Goal: Task Accomplishment & Management: Manage account settings

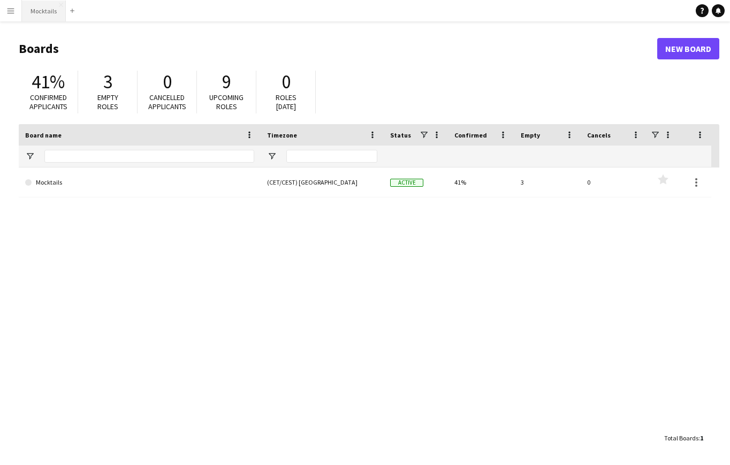
click at [48, 14] on button "Mocktails Close" at bounding box center [44, 11] width 44 height 21
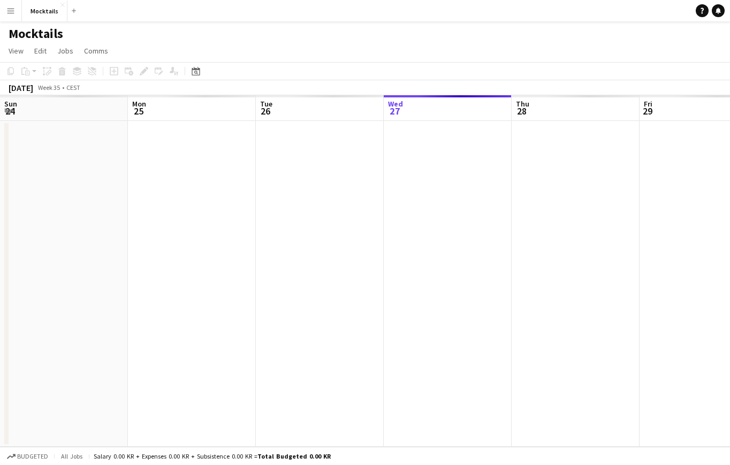
scroll to position [0, 256]
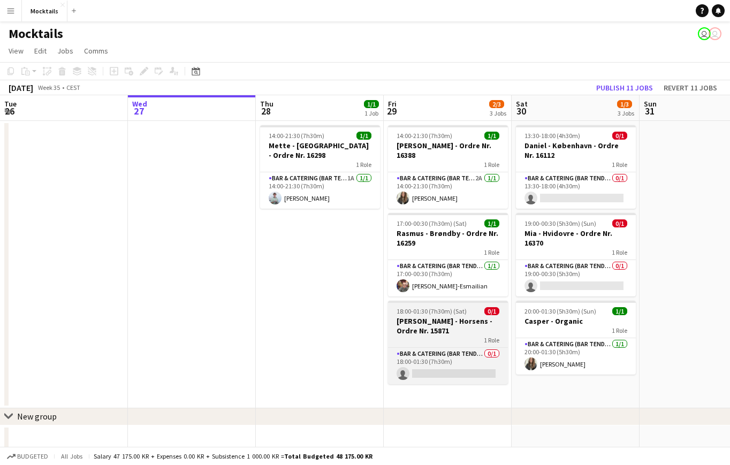
click at [450, 324] on h3 "[PERSON_NAME] - Horsens - Ordre Nr. 15871" at bounding box center [448, 325] width 120 height 19
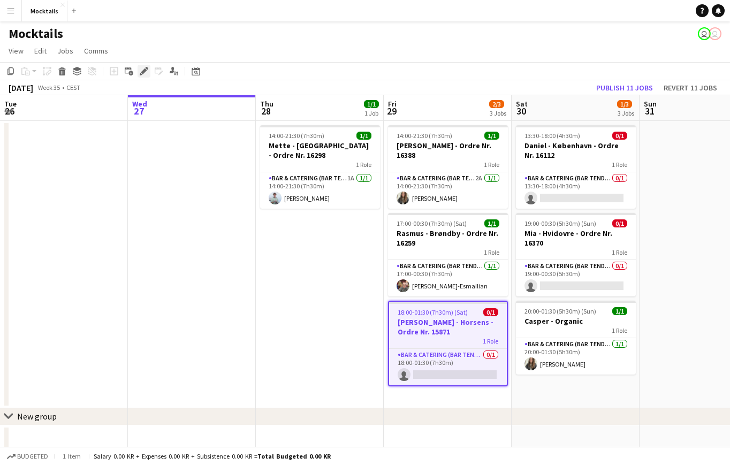
click at [143, 72] on icon at bounding box center [144, 71] width 6 height 6
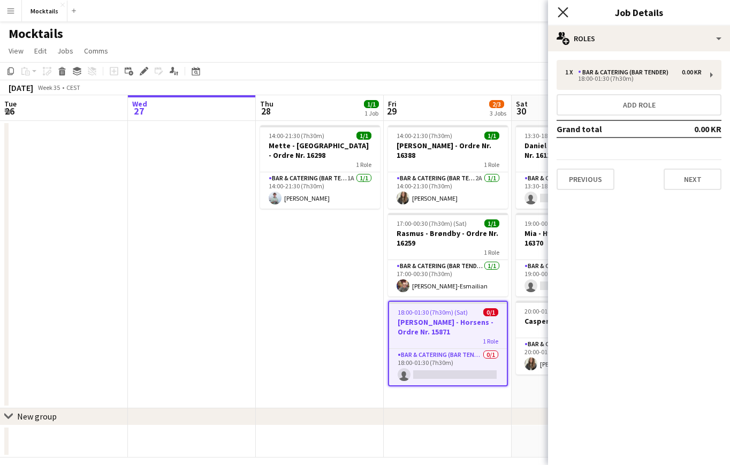
click at [562, 15] on icon "Close pop-in" at bounding box center [562, 12] width 10 height 10
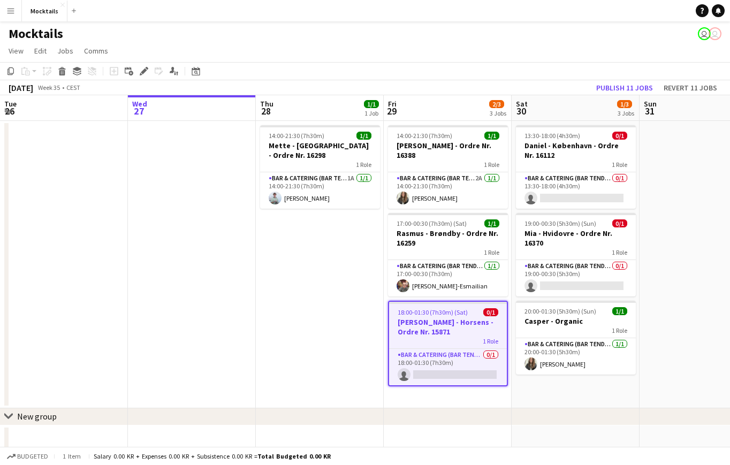
click at [332, 387] on app-date-cell "14:00-21:30 (7h30m) 1/1 Mette - [GEOGRAPHIC_DATA] - Ordre Nr. 16298 1 Role Bar …" at bounding box center [320, 264] width 128 height 287
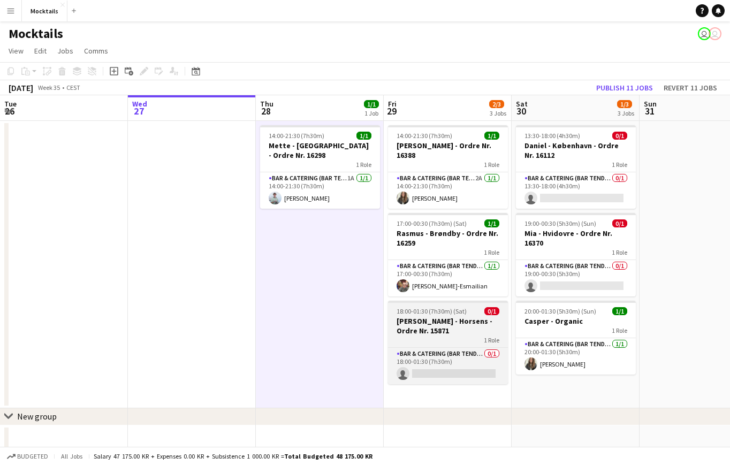
click at [472, 336] on div "1 Role" at bounding box center [448, 339] width 120 height 9
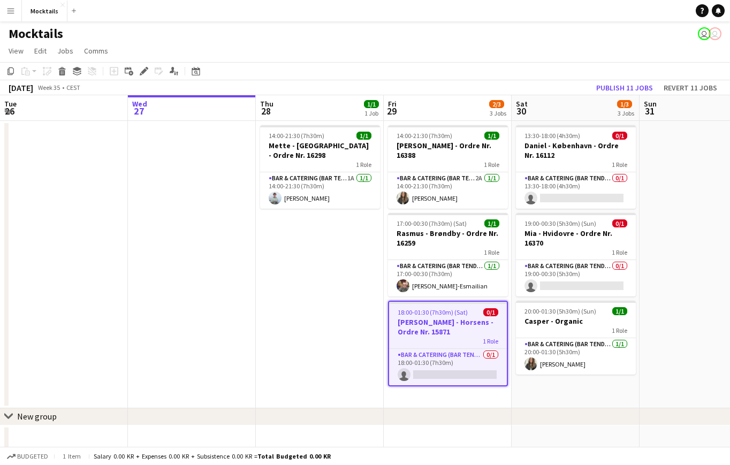
click at [472, 336] on div "1 Role" at bounding box center [448, 340] width 118 height 9
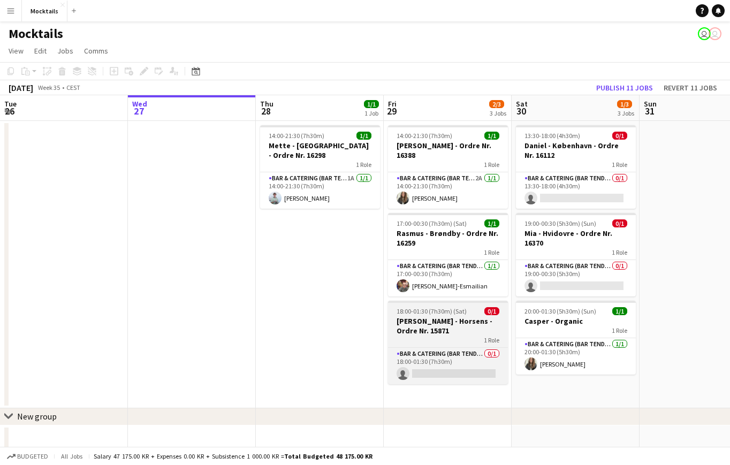
click at [455, 333] on h3 "[PERSON_NAME] - Horsens - Ordre Nr. 15871" at bounding box center [448, 325] width 120 height 19
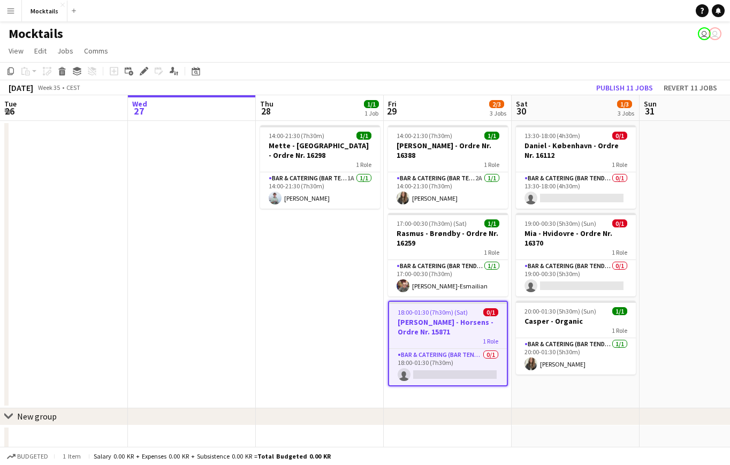
click at [441, 394] on app-date-cell "14:00-21:30 (7h30m) 1/1 Carl - Hellerup - Ordre Nr. 16388 1 Role Bar & Catering…" at bounding box center [448, 264] width 128 height 287
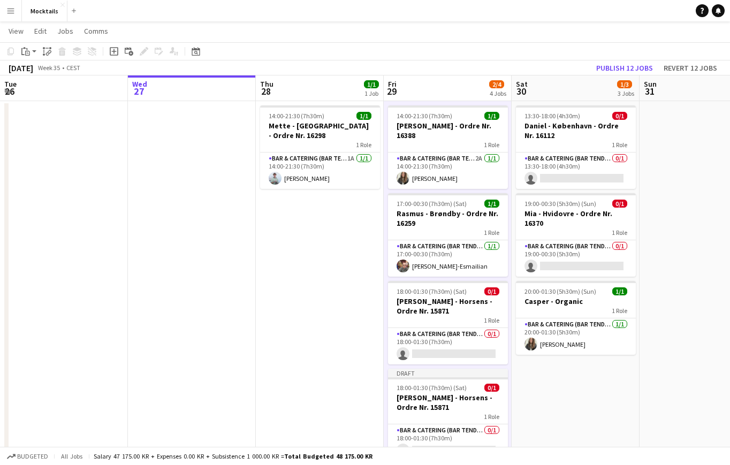
scroll to position [26, 0]
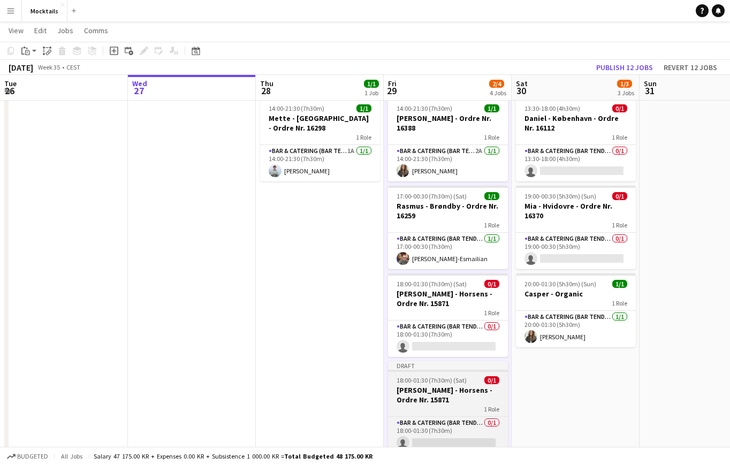
click at [435, 394] on h3 "[PERSON_NAME] - Horsens - Ordre Nr. 15871" at bounding box center [448, 394] width 120 height 19
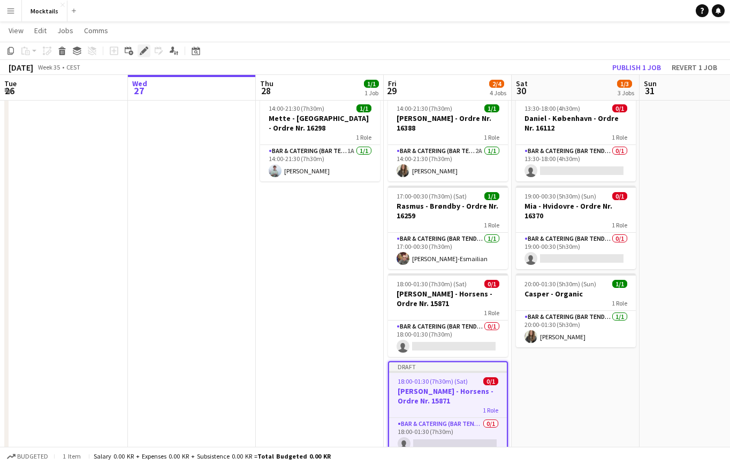
click at [142, 51] on icon at bounding box center [144, 51] width 6 height 6
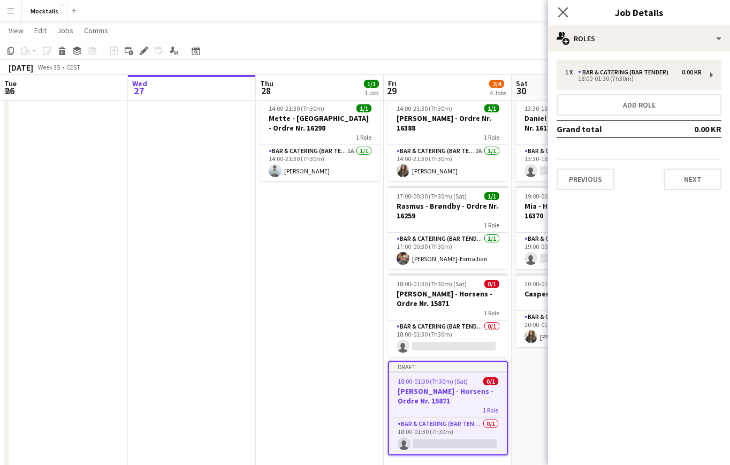
click at [561, 6] on app-icon "Close pop-in" at bounding box center [563, 13] width 16 height 16
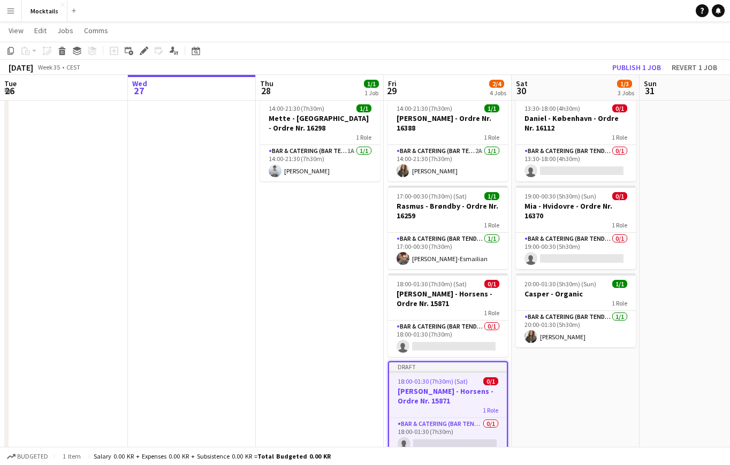
click at [442, 386] on app-job-card "Draft 18:00-01:30 (7h30m) (Sat) 0/1 Sarah - Horsens - Ordre Nr. 15871 1 Role Ba…" at bounding box center [448, 408] width 120 height 94
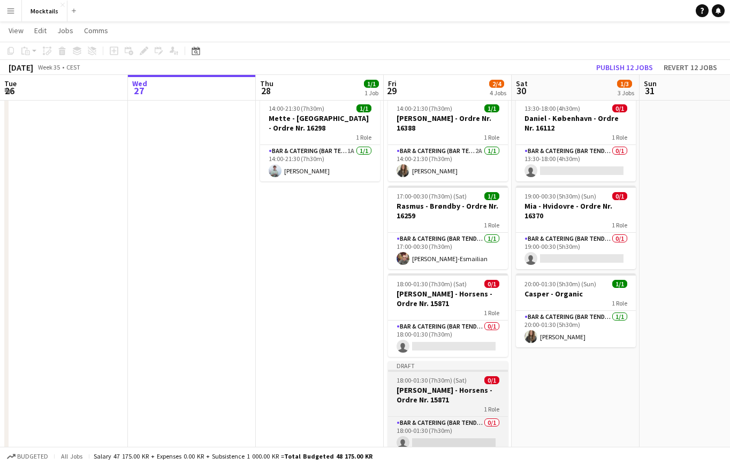
click at [442, 386] on h3 "[PERSON_NAME] - Horsens - Ordre Nr. 15871" at bounding box center [448, 394] width 120 height 19
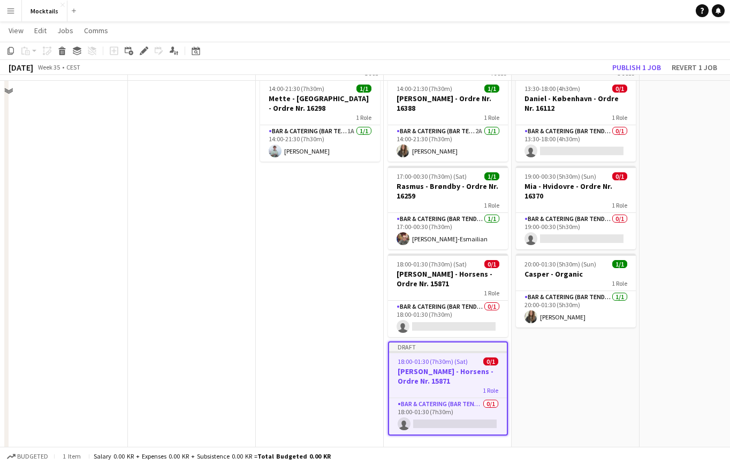
scroll to position [49, 0]
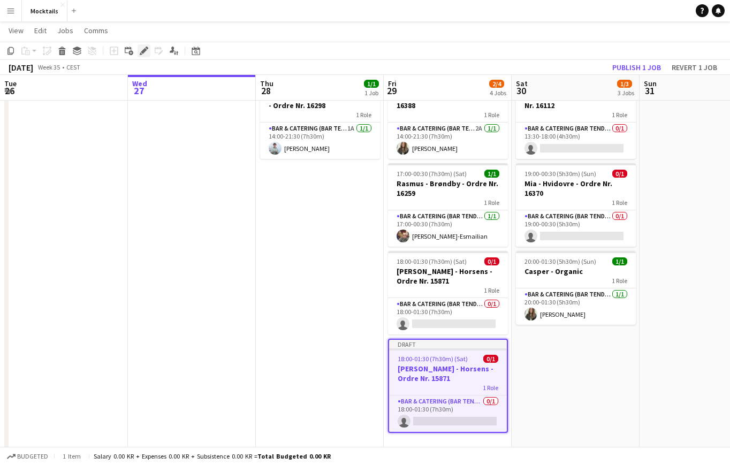
click at [144, 52] on icon at bounding box center [144, 51] width 6 height 6
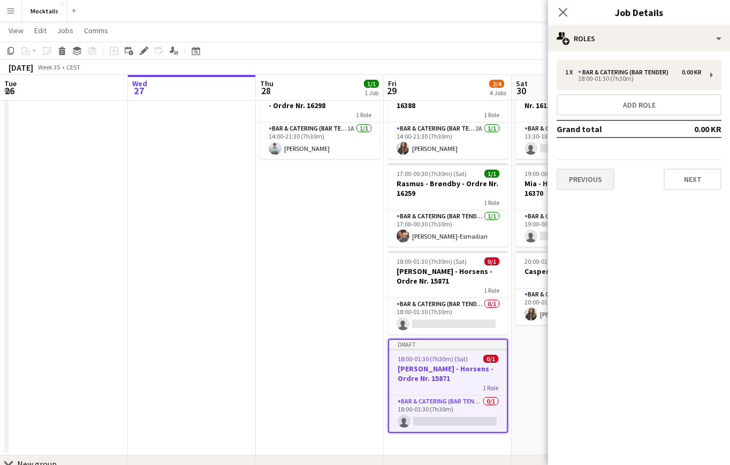
click at [583, 176] on button "Previous" at bounding box center [585, 178] width 58 height 21
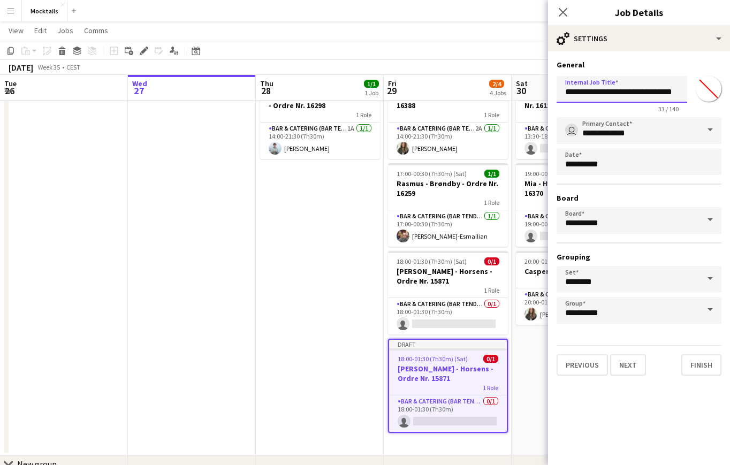
click at [573, 91] on input "**********" at bounding box center [621, 89] width 131 height 27
click at [604, 91] on input "**********" at bounding box center [621, 89] width 131 height 27
type input "**********"
click at [637, 366] on button "Next" at bounding box center [628, 364] width 36 height 21
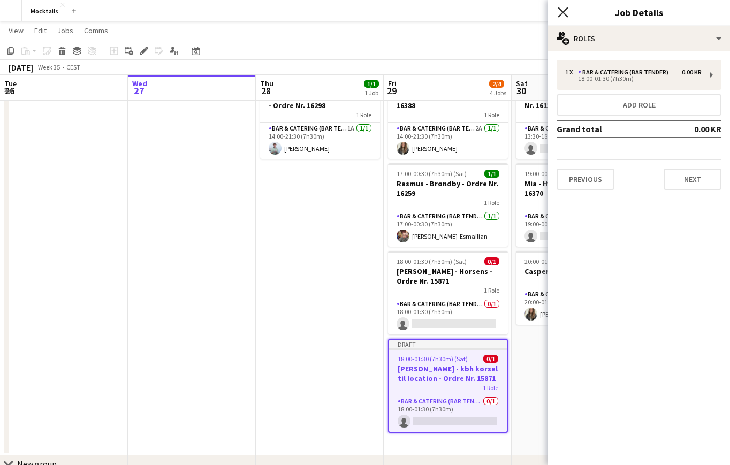
click at [564, 14] on icon at bounding box center [562, 12] width 10 height 10
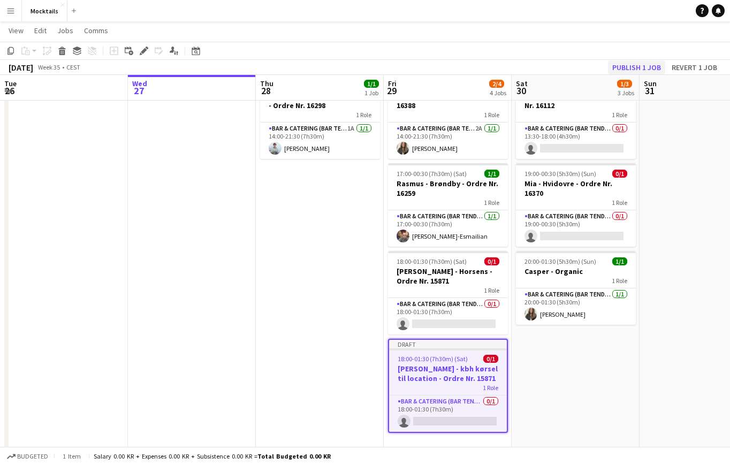
click at [639, 65] on button "Publish 1 job" at bounding box center [636, 67] width 57 height 14
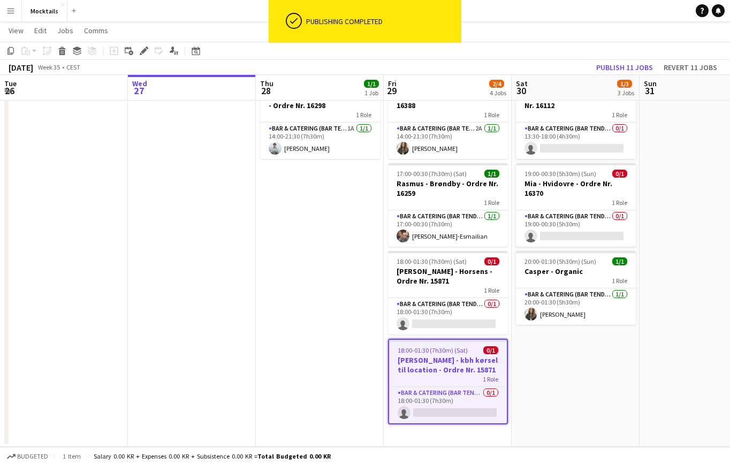
click at [453, 371] on h3 "[PERSON_NAME] - kbh kørsel til location - Ordre Nr. 15871" at bounding box center [448, 364] width 118 height 19
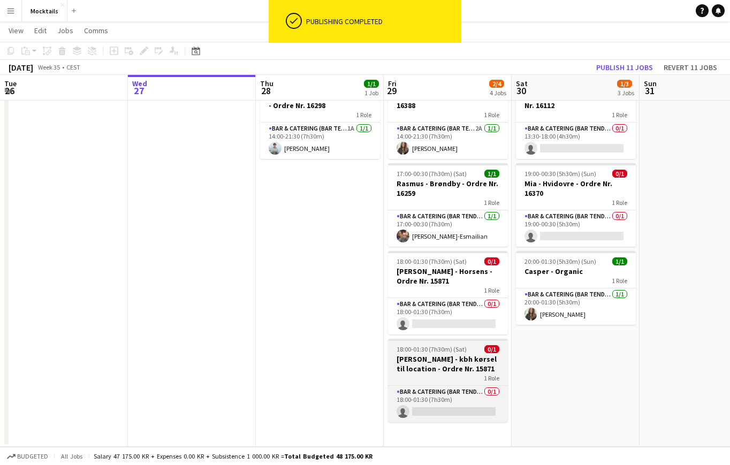
click at [445, 364] on h3 "[PERSON_NAME] - kbh kørsel til location - Ordre Nr. 15871" at bounding box center [448, 363] width 120 height 19
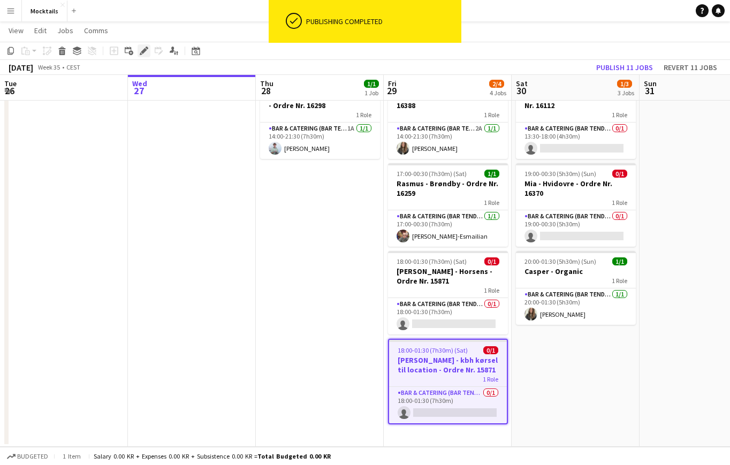
click at [142, 52] on icon at bounding box center [144, 51] width 6 height 6
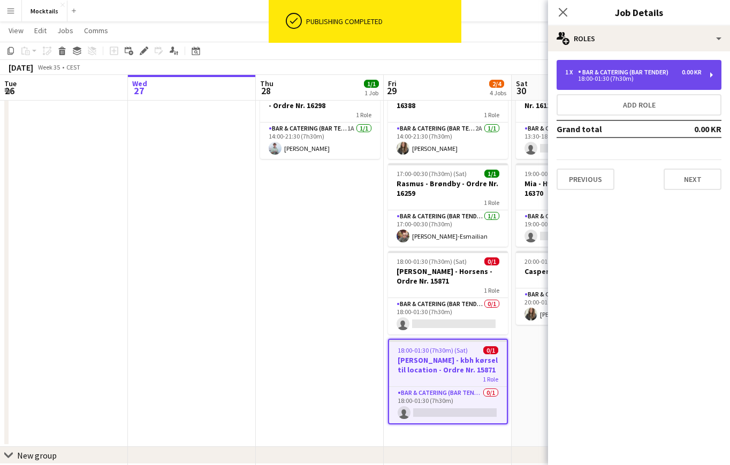
click at [599, 72] on div "Bar & Catering (Bar Tender)" at bounding box center [625, 71] width 95 height 7
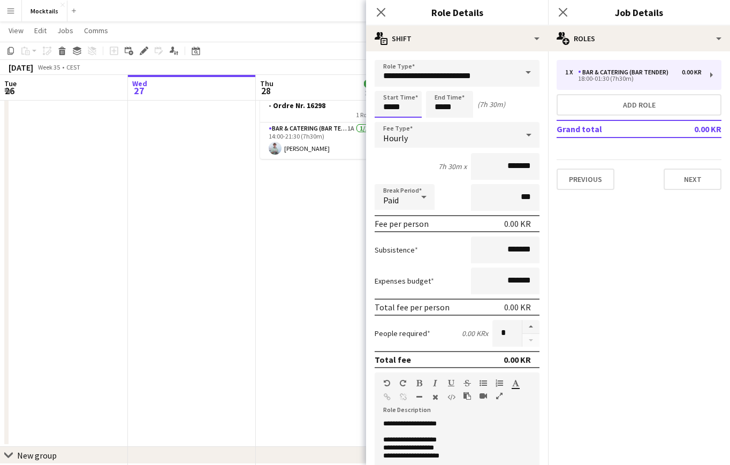
click at [387, 108] on input "*****" at bounding box center [397, 104] width 47 height 27
click at [388, 124] on div at bounding box center [387, 123] width 21 height 11
type input "*****"
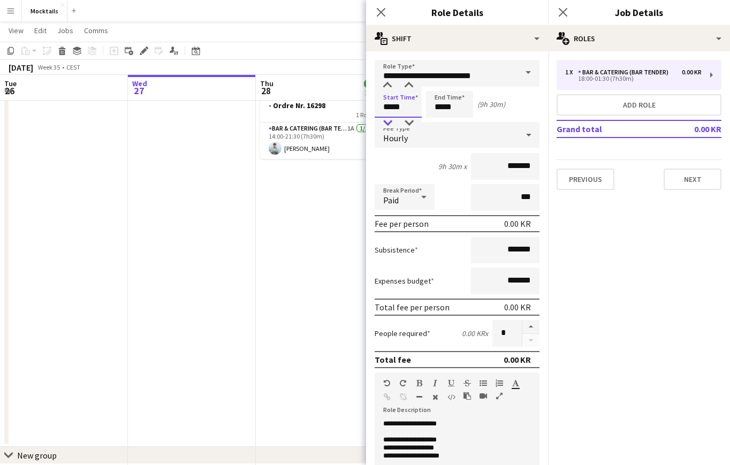
click at [388, 124] on div at bounding box center [387, 123] width 21 height 11
click at [529, 102] on div "Start Time ***** End Time ***** (10h 30m)" at bounding box center [456, 104] width 165 height 27
click at [436, 112] on input "*****" at bounding box center [449, 104] width 47 height 27
click at [436, 84] on div at bounding box center [438, 85] width 21 height 11
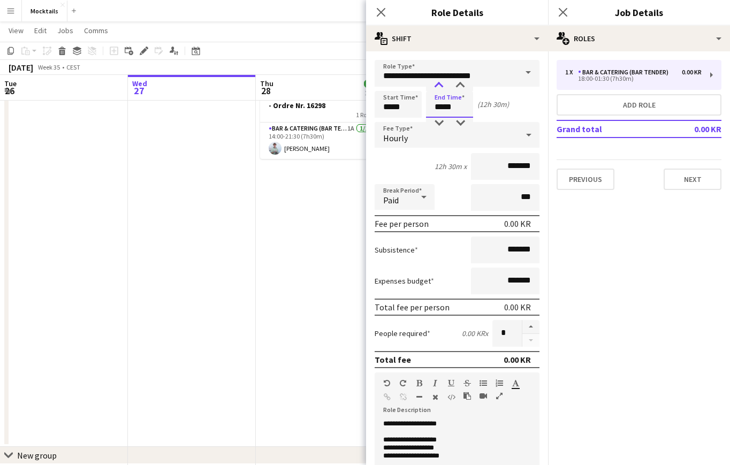
type input "*****"
click at [435, 88] on div at bounding box center [438, 85] width 21 height 11
click at [379, 12] on icon "Close pop-in" at bounding box center [381, 12] width 10 height 10
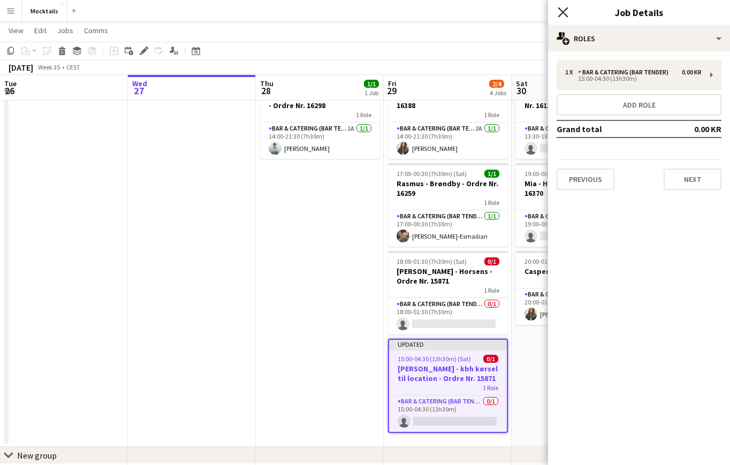
click at [561, 11] on icon at bounding box center [562, 12] width 10 height 10
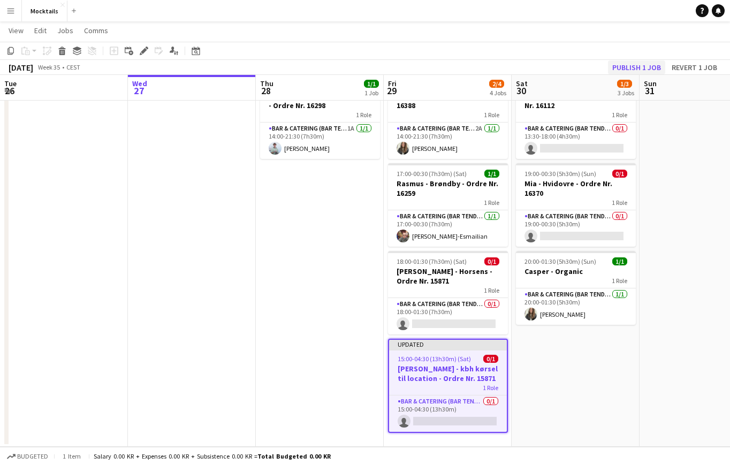
click at [635, 68] on button "Publish 1 job" at bounding box center [636, 67] width 57 height 14
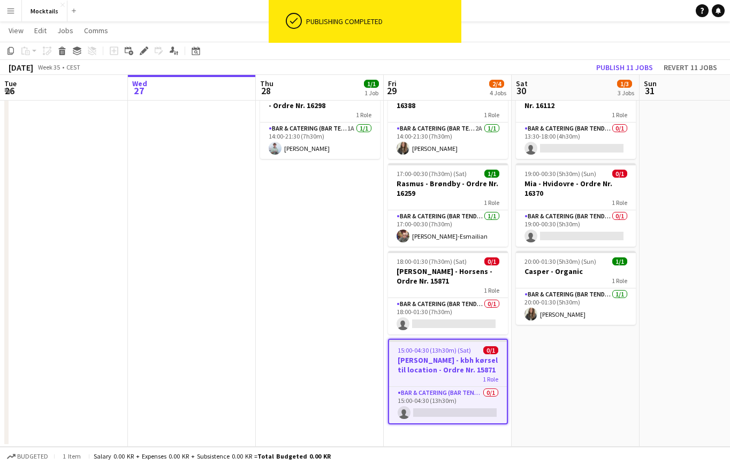
click at [457, 373] on h3 "[PERSON_NAME] - kbh kørsel til location - Ordre Nr. 15871" at bounding box center [448, 364] width 118 height 19
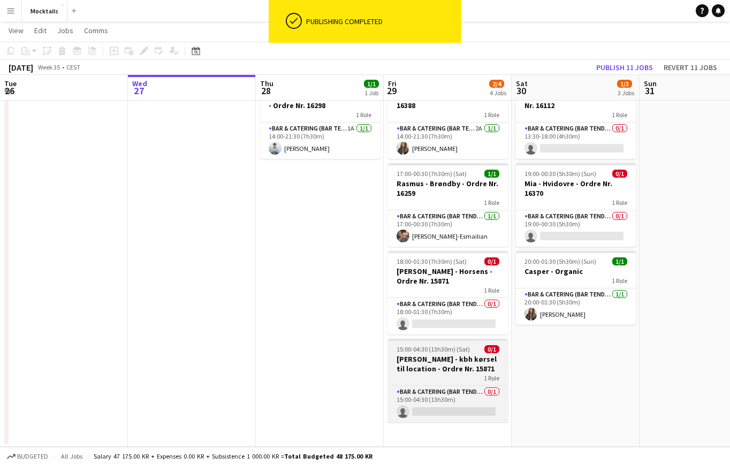
click at [438, 362] on h3 "[PERSON_NAME] - kbh kørsel til location - Ordre Nr. 15871" at bounding box center [448, 363] width 120 height 19
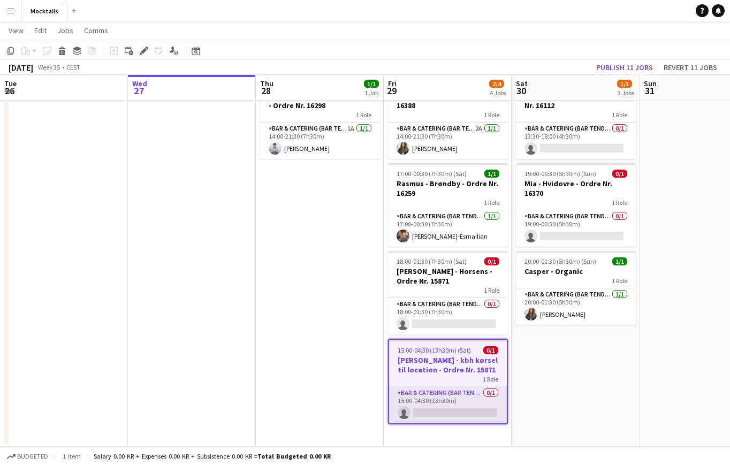
click at [442, 396] on app-card-role "Bar & Catering (Bar Tender) 0/1 15:00-04:30 (13h30m) single-neutral-actions" at bounding box center [448, 405] width 118 height 36
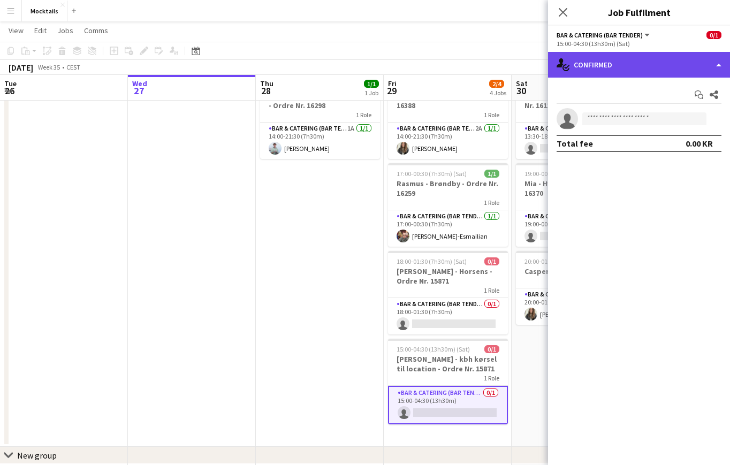
click at [666, 71] on div "single-neutral-actions-check-2 Confirmed" at bounding box center [639, 65] width 182 height 26
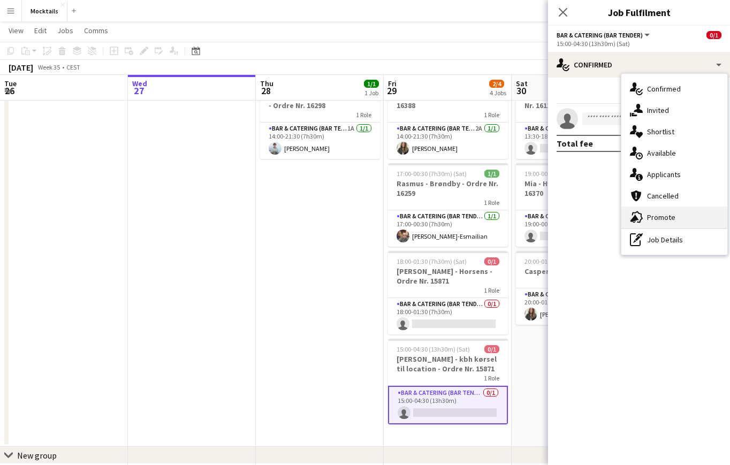
click at [681, 214] on div "advertising-megaphone Promote" at bounding box center [674, 216] width 106 height 21
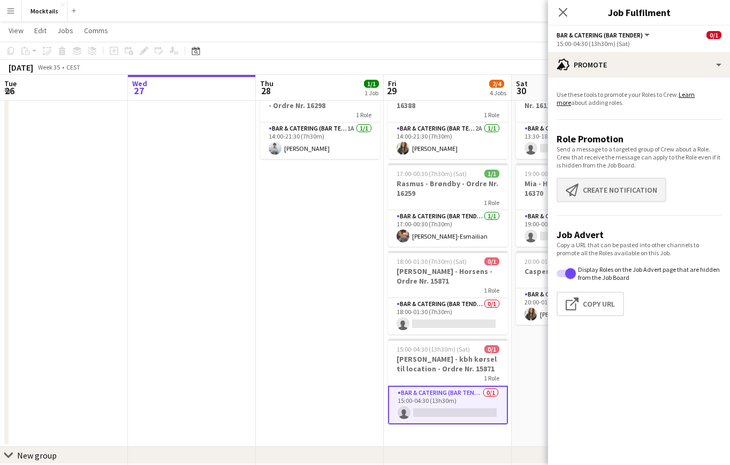
click at [623, 194] on button "Create notification Create notification" at bounding box center [611, 190] width 110 height 25
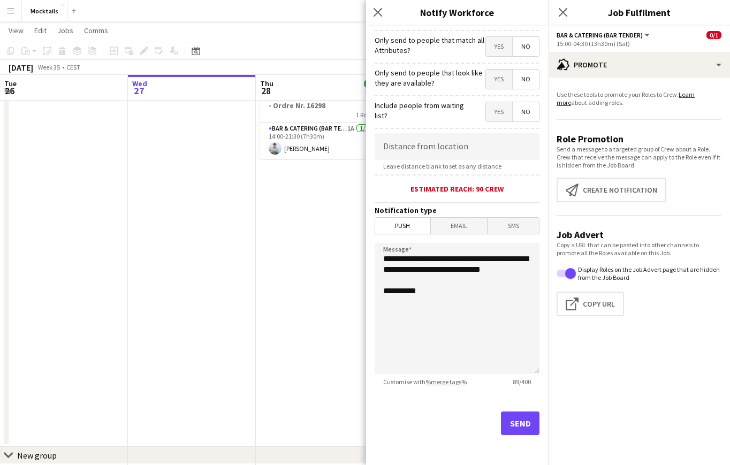
scroll to position [124, 0]
click at [522, 425] on button "Send" at bounding box center [520, 423] width 39 height 24
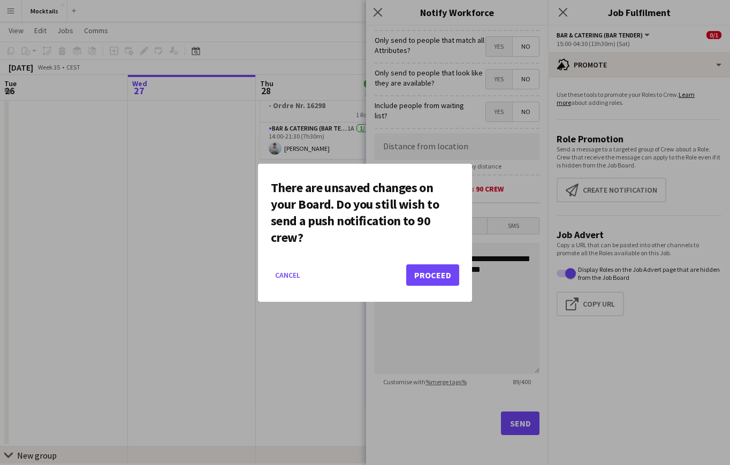
scroll to position [0, 0]
click at [439, 280] on button "Proceed" at bounding box center [432, 274] width 53 height 21
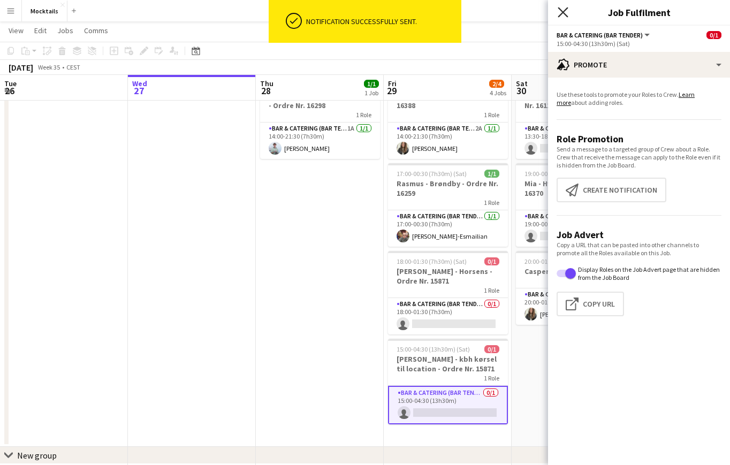
click at [559, 11] on icon "Close pop-in" at bounding box center [562, 12] width 10 height 10
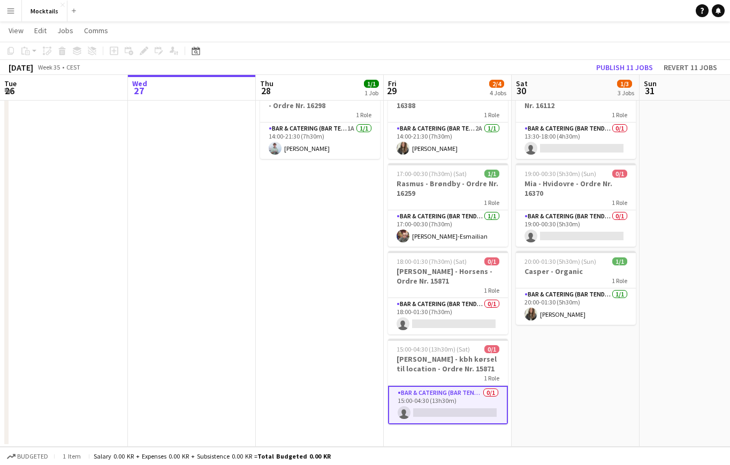
click at [523, 405] on app-date-cell "13:30-18:00 (4h30m) 0/1 Daniel - København - Ordre Nr. 16112 1 Role Bar & Cater…" at bounding box center [575, 259] width 128 height 376
